Goal: Information Seeking & Learning: Learn about a topic

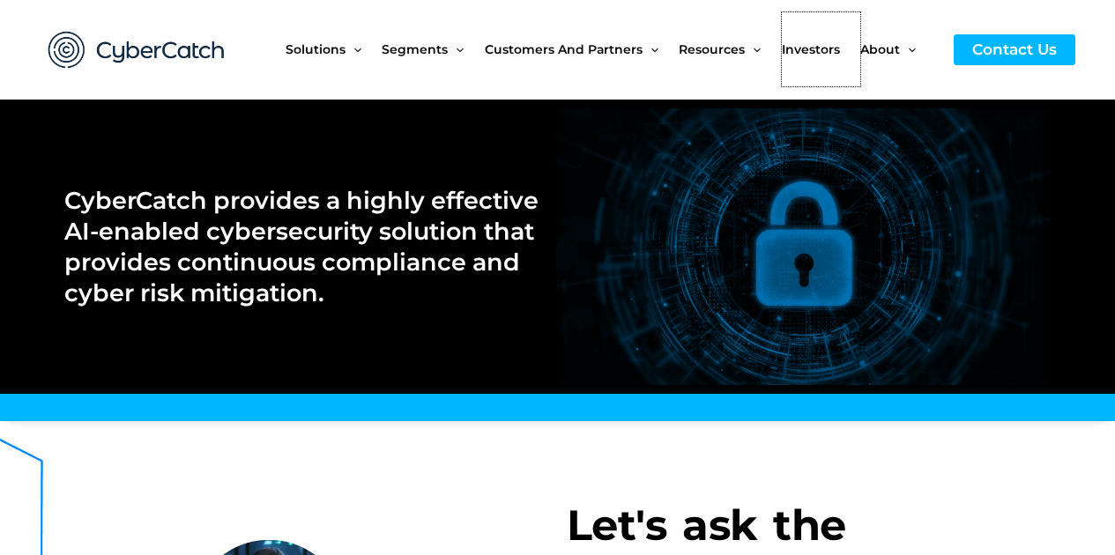
click at [823, 55] on span "Investors" at bounding box center [811, 49] width 58 height 74
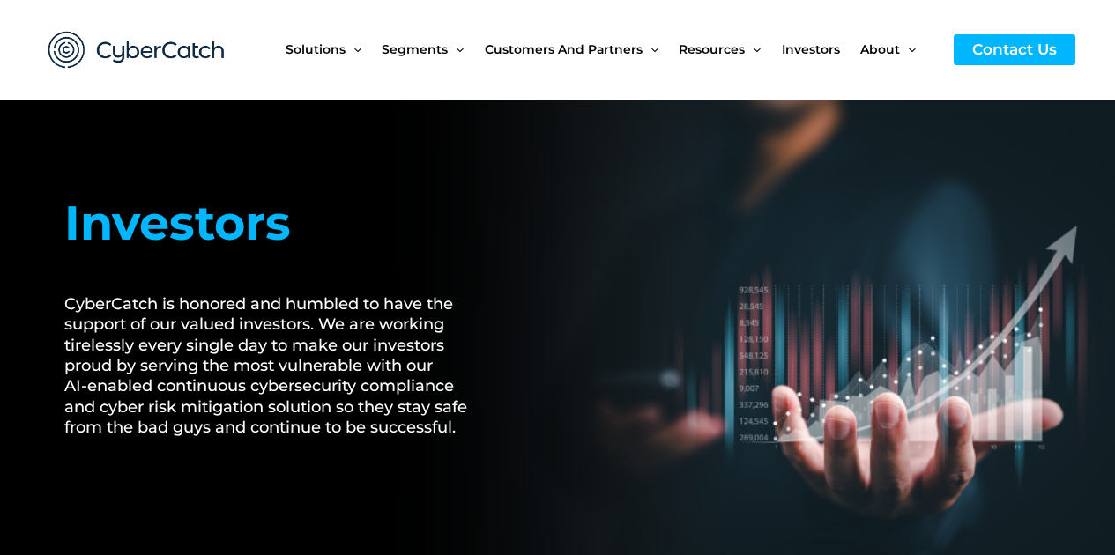
drag, startPoint x: 0, startPoint y: 0, endPoint x: 1127, endPoint y: -42, distance: 1128.1
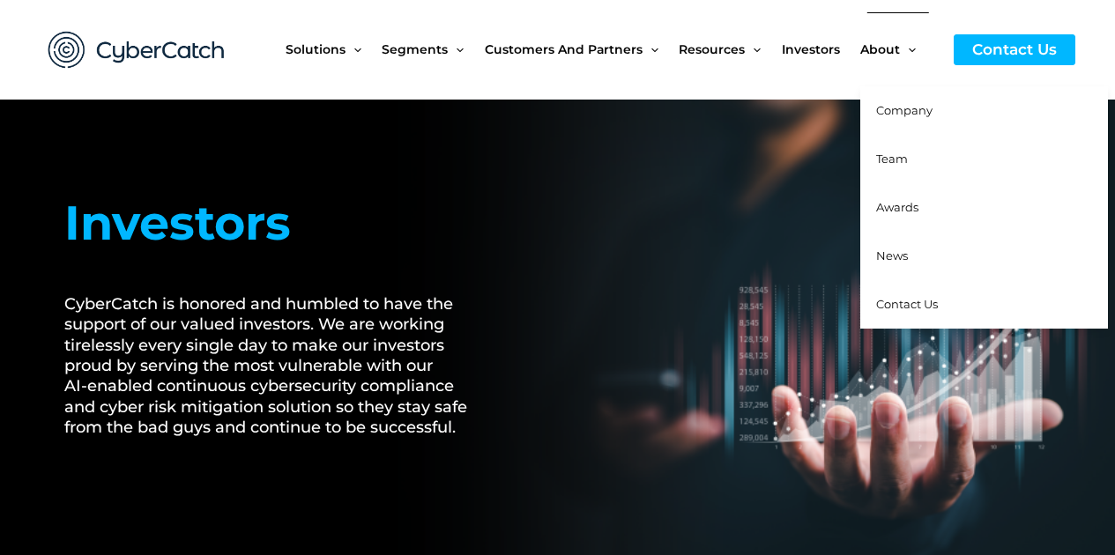
click at [900, 309] on span "Contact Us" at bounding box center [907, 304] width 62 height 14
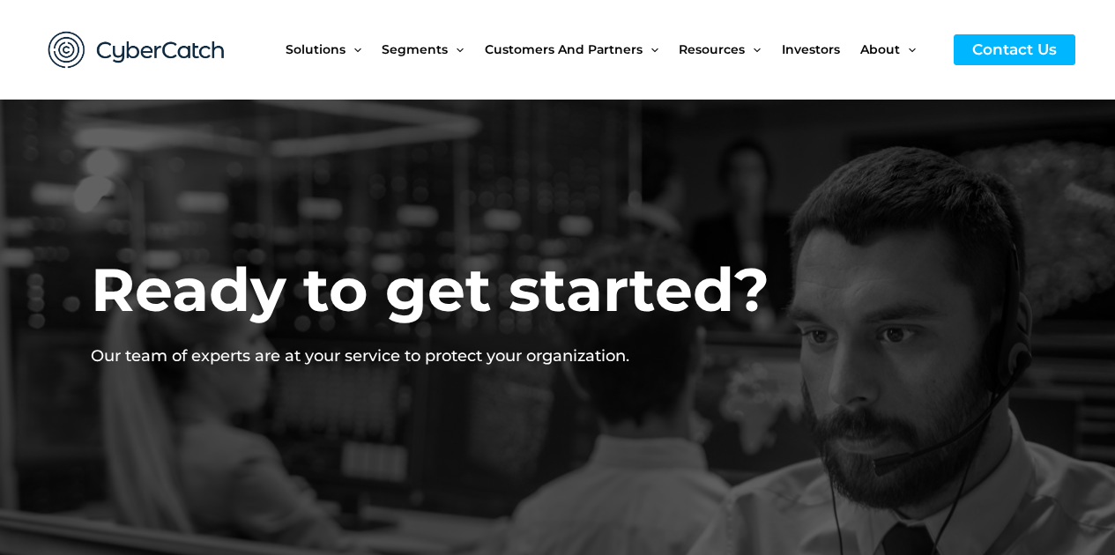
drag, startPoint x: 0, startPoint y: 0, endPoint x: 1127, endPoint y: -52, distance: 1128.6
click at [813, 46] on span "Investors" at bounding box center [811, 49] width 58 height 74
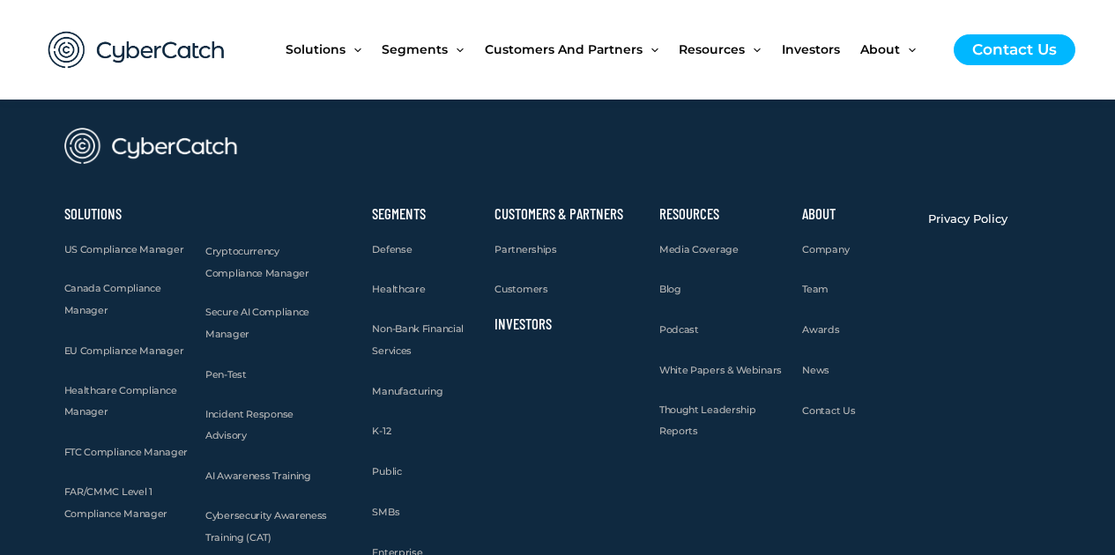
scroll to position [5630, 0]
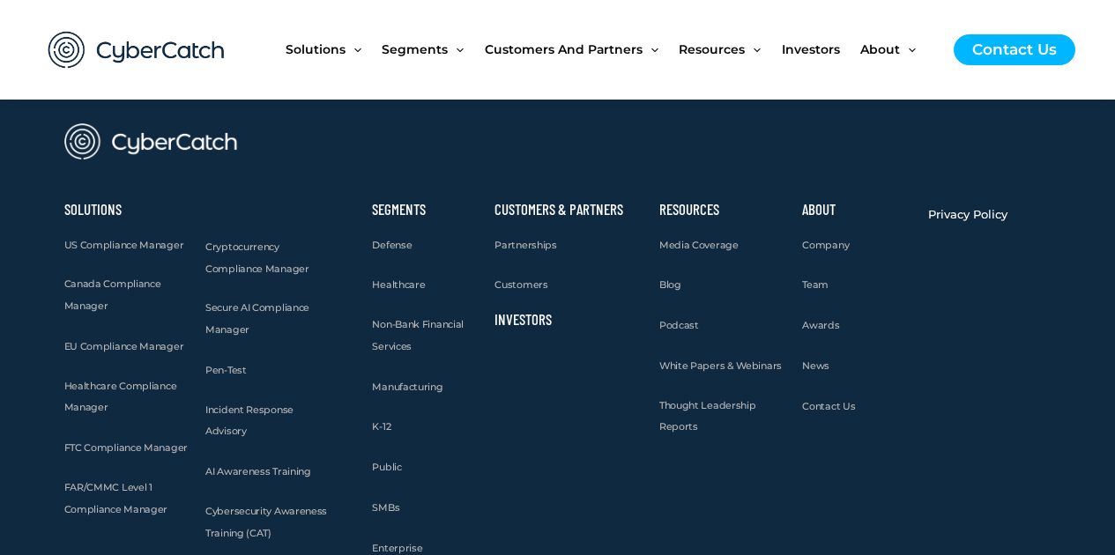
click at [816, 288] on span "Team" at bounding box center [815, 285] width 26 height 12
